Goal: Information Seeking & Learning: Learn about a topic

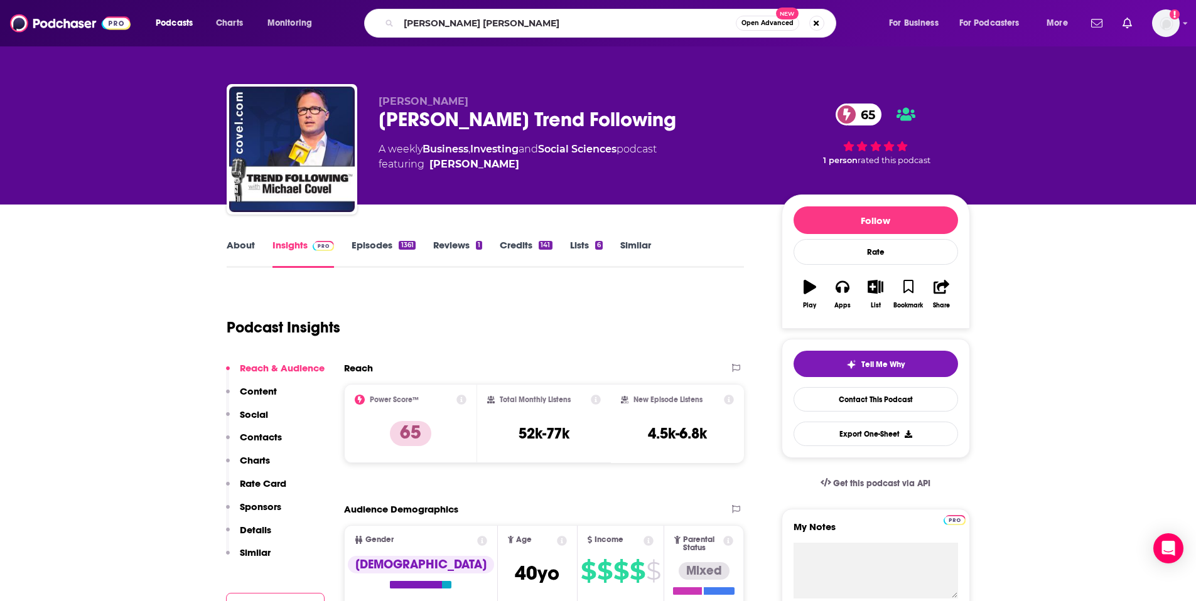
type input "[PERSON_NAME]"
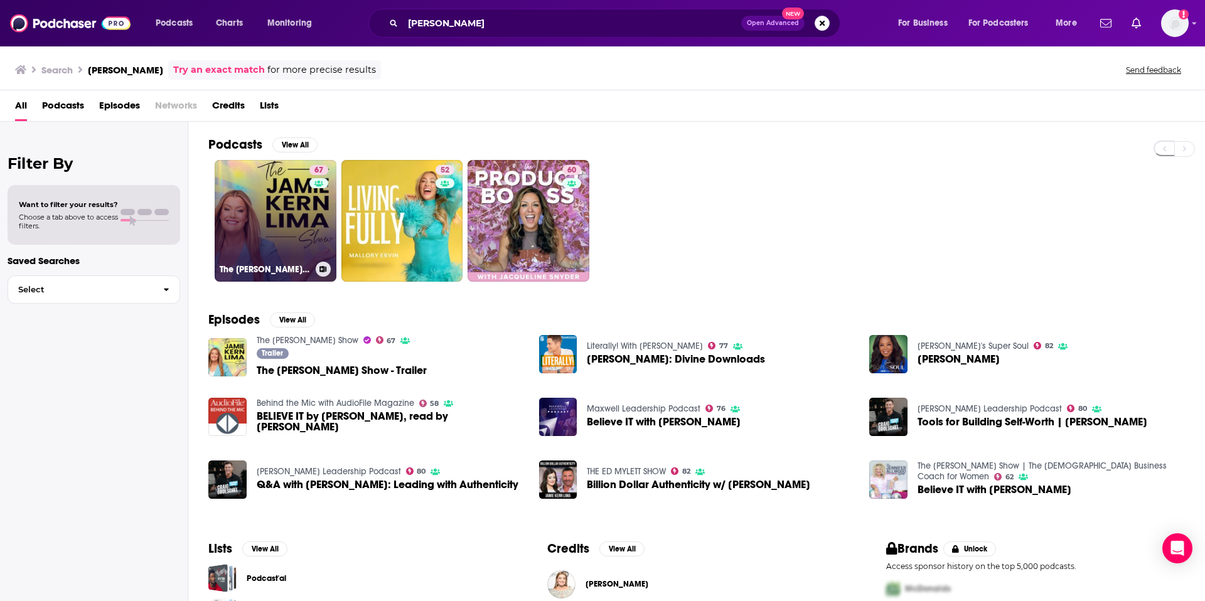
click at [293, 204] on link "67 The [PERSON_NAME] Show" at bounding box center [276, 221] width 122 height 122
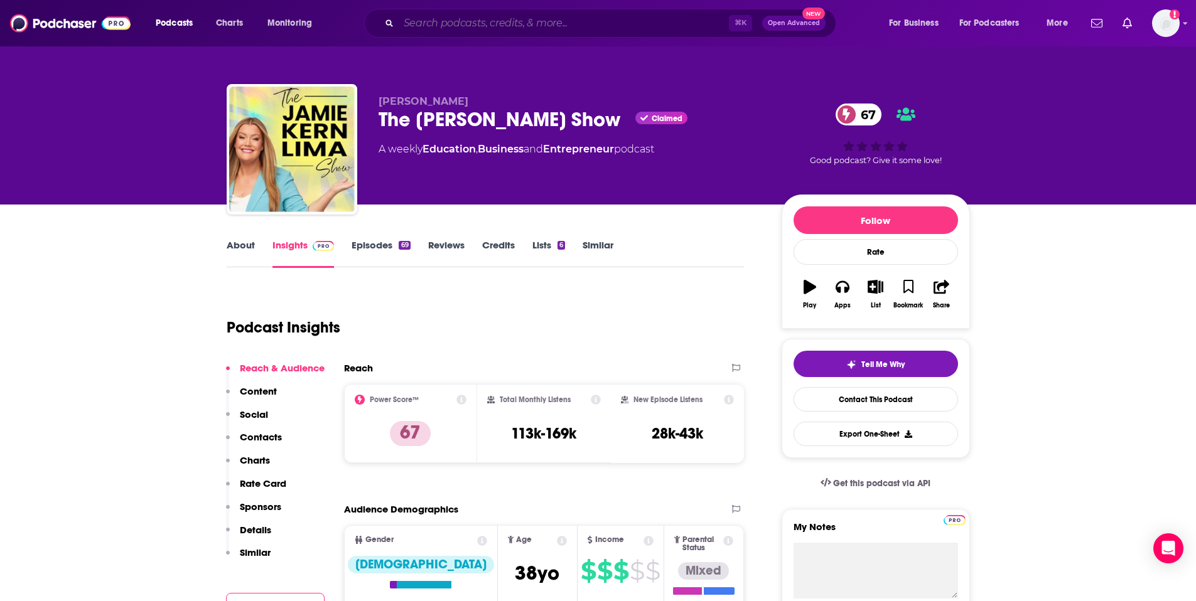
click at [494, 27] on input "Search podcasts, credits, & more..." at bounding box center [564, 23] width 330 height 20
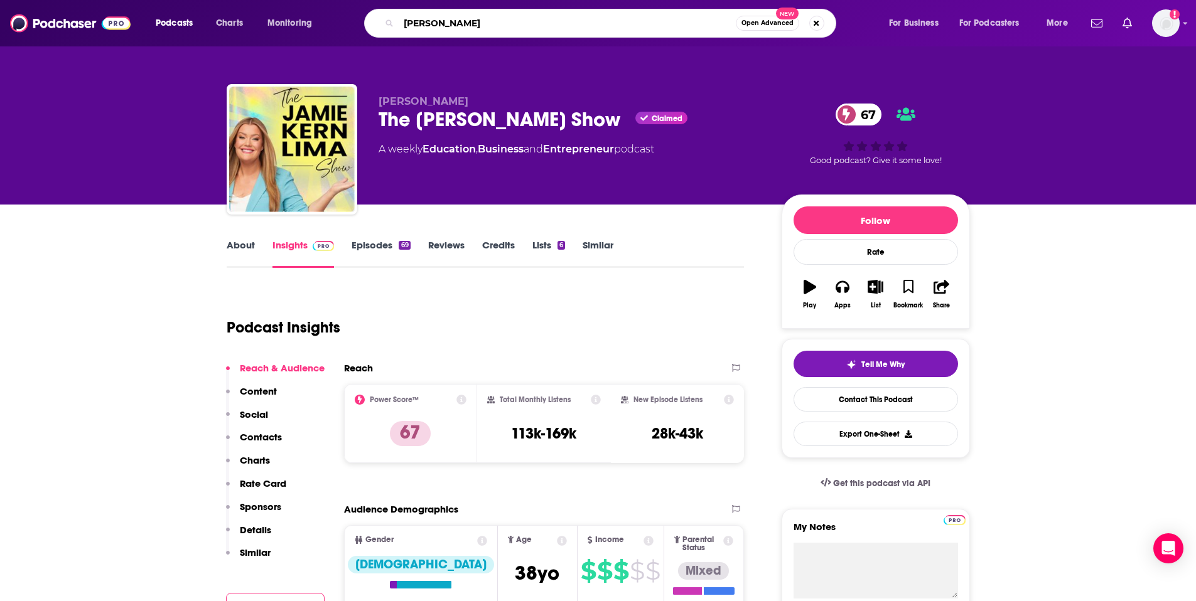
type input "[PERSON_NAME]"
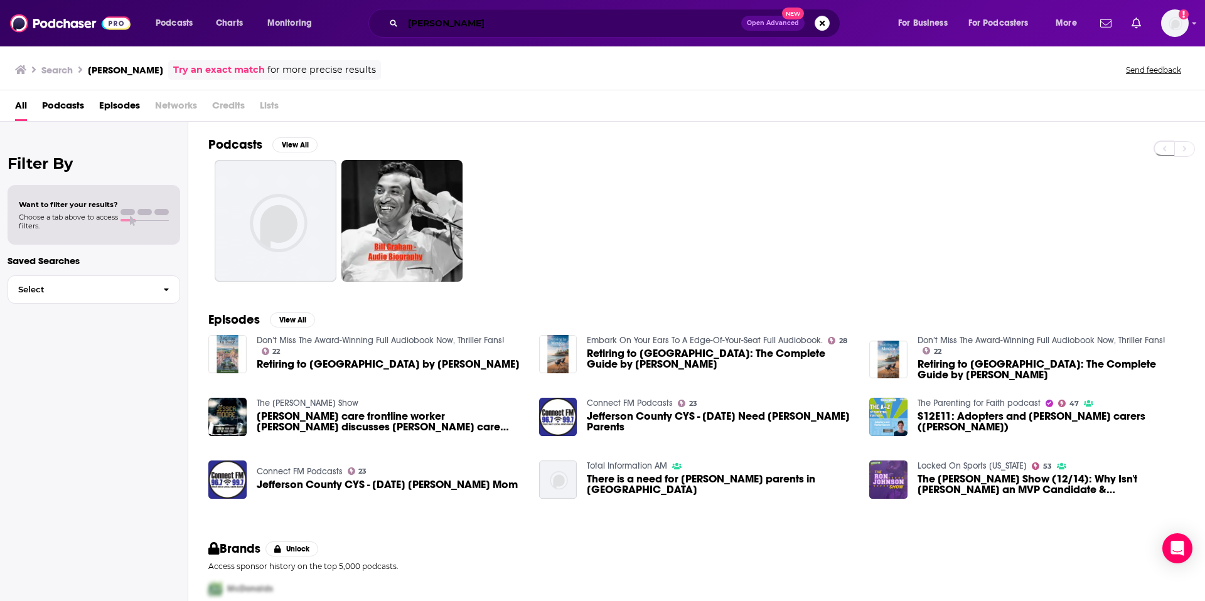
click at [461, 21] on input "[PERSON_NAME]" at bounding box center [572, 23] width 338 height 20
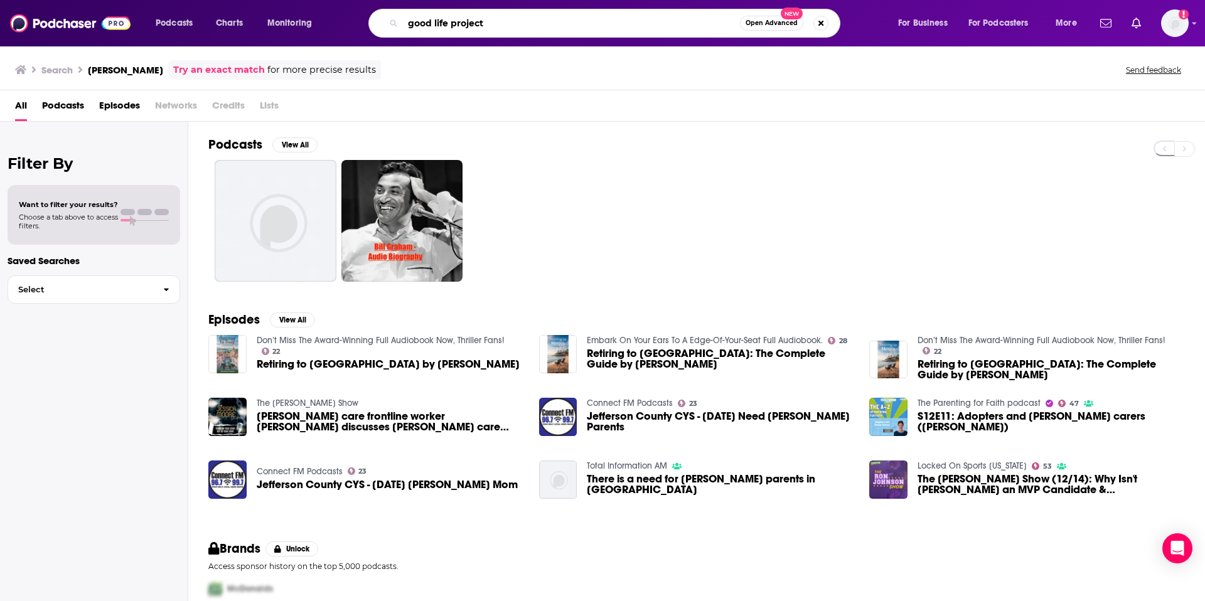
type input "good life project"
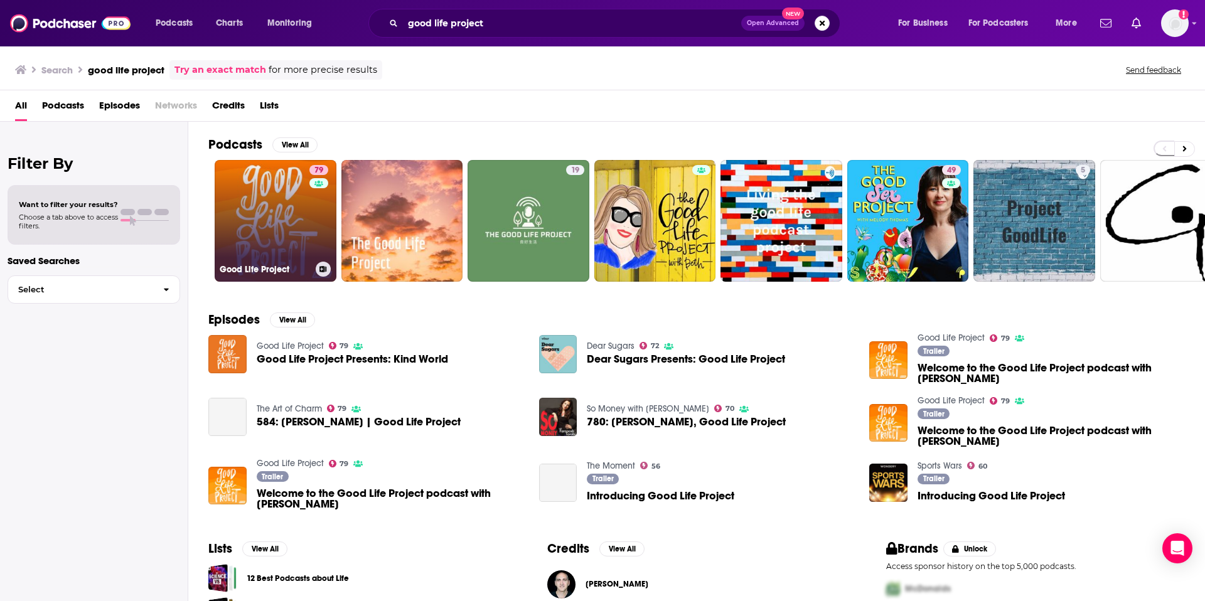
click at [248, 218] on link "79 Good Life Project" at bounding box center [276, 221] width 122 height 122
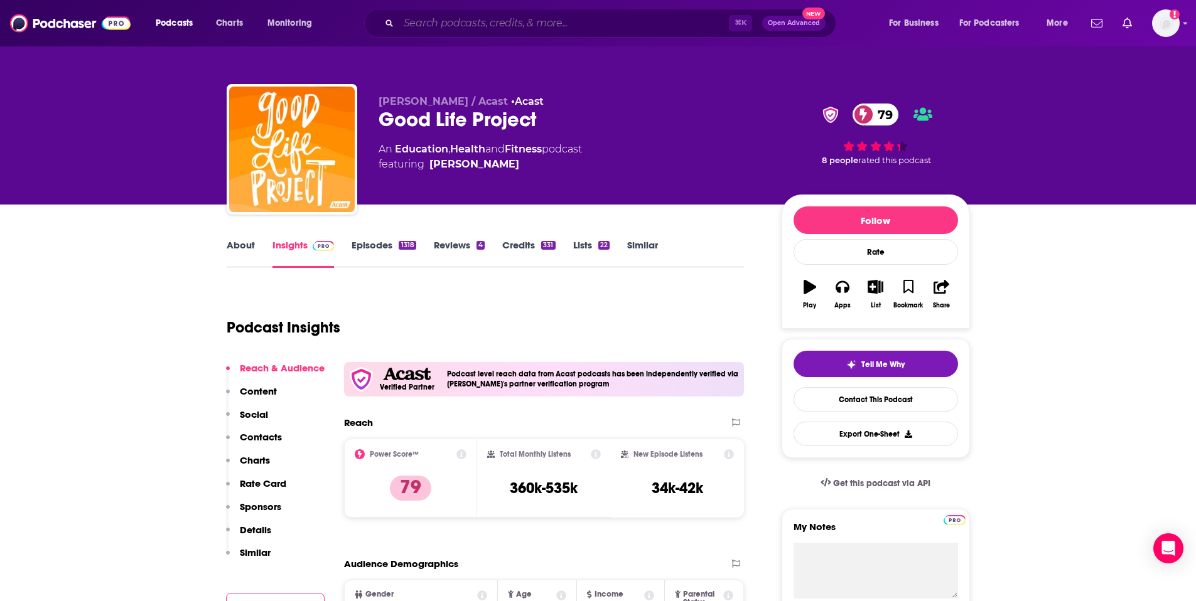
click at [421, 19] on input "Search podcasts, credits, & more..." at bounding box center [564, 23] width 330 height 20
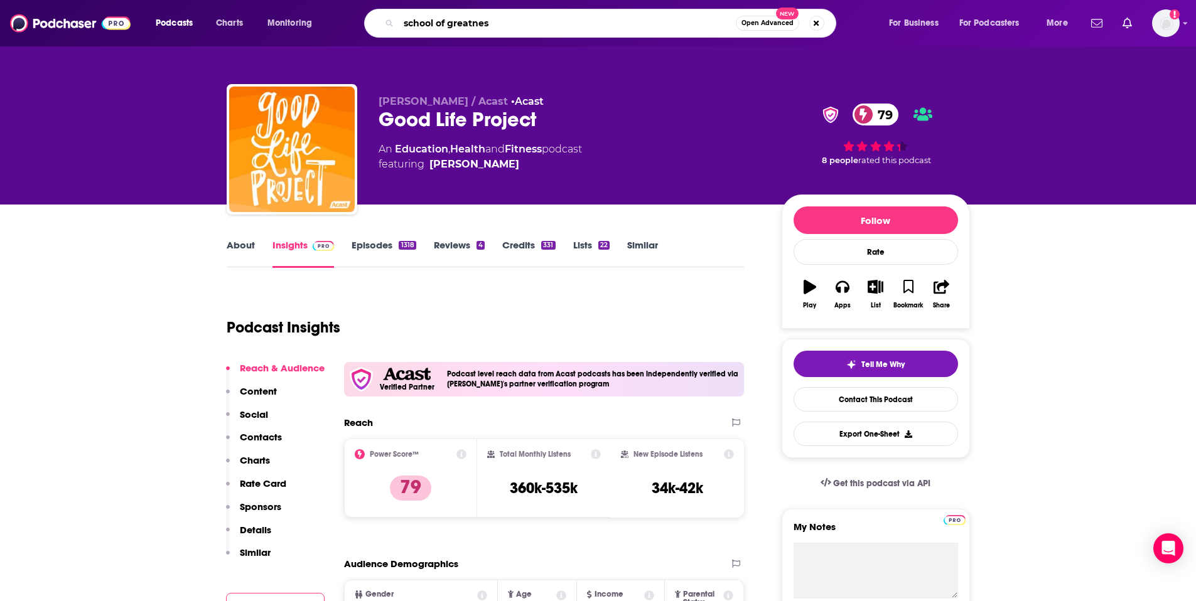
type input "school of greatness"
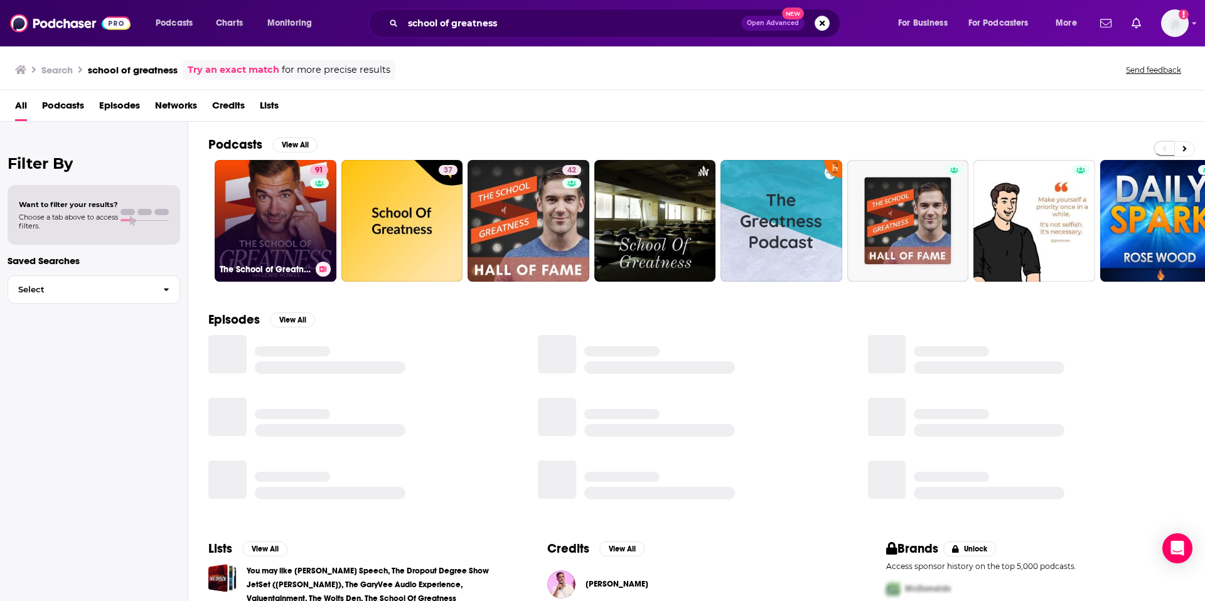
click at [252, 220] on link "91 The School of Greatness" at bounding box center [276, 221] width 122 height 122
